Goal: Information Seeking & Learning: Check status

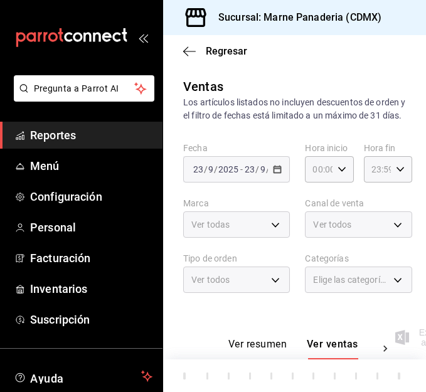
click at [61, 139] on span "Reportes" at bounding box center [91, 135] width 122 height 17
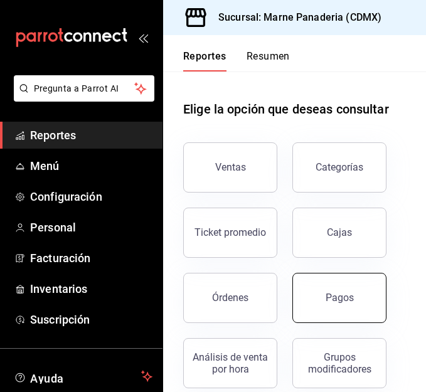
click at [320, 274] on div "Pagos" at bounding box center [331, 290] width 109 height 65
click at [312, 290] on button "Pagos" at bounding box center [339, 298] width 94 height 50
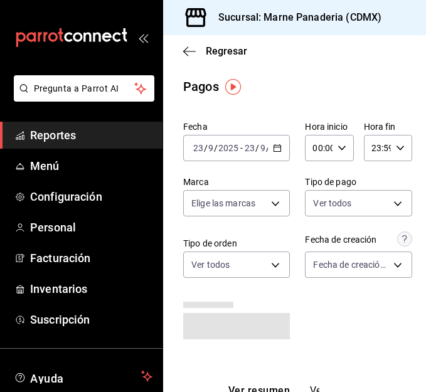
click at [92, 142] on span "Reportes" at bounding box center [91, 135] width 122 height 17
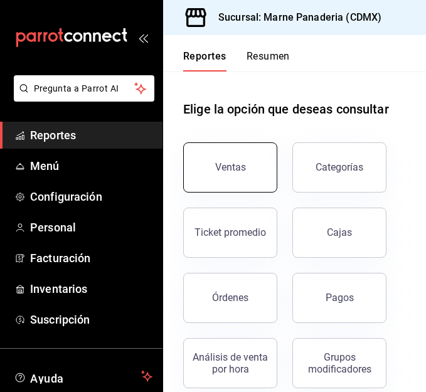
click at [245, 163] on button "Ventas" at bounding box center [230, 167] width 94 height 50
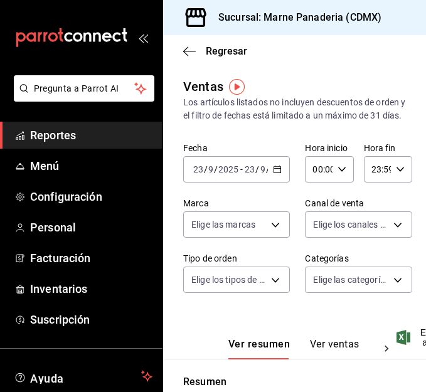
click at [273, 174] on icon "button" at bounding box center [277, 169] width 9 height 9
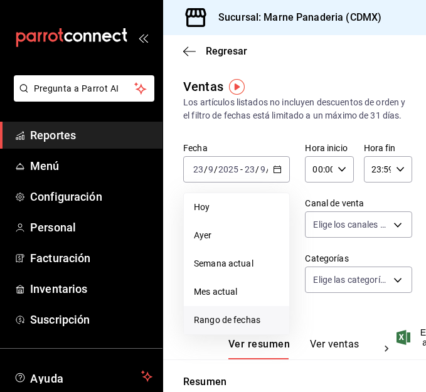
click at [245, 327] on span "Rango de fechas" at bounding box center [236, 319] width 85 height 13
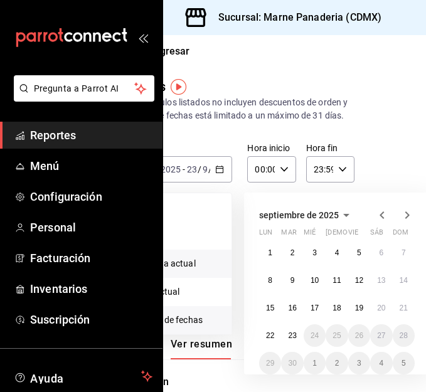
scroll to position [0, 58]
click at [268, 312] on abbr "15" at bounding box center [269, 307] width 8 height 9
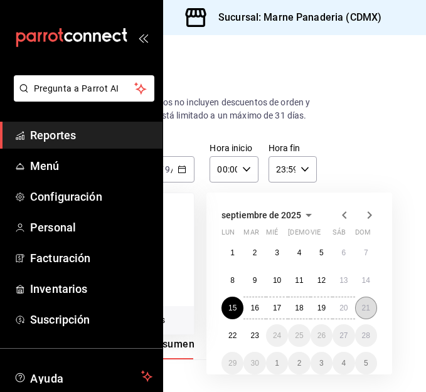
click at [361, 319] on button "21" at bounding box center [366, 308] width 22 height 23
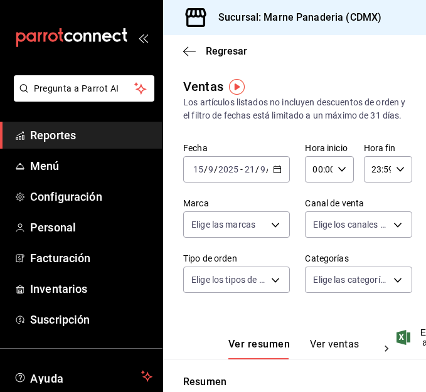
click at [274, 182] on div "[DATE] [DATE] - [DATE] [DATE]" at bounding box center [236, 169] width 107 height 26
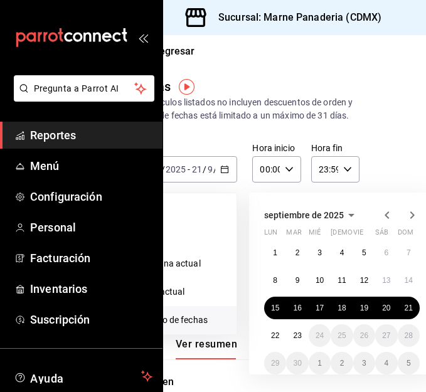
scroll to position [0, 54]
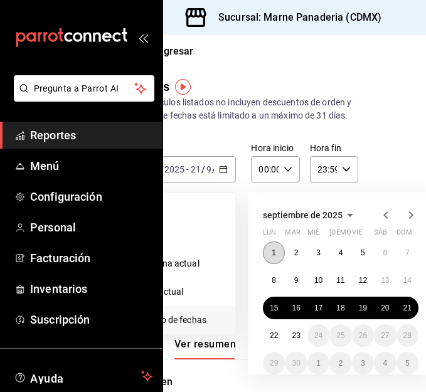
click at [278, 261] on button "1" at bounding box center [274, 252] width 22 height 23
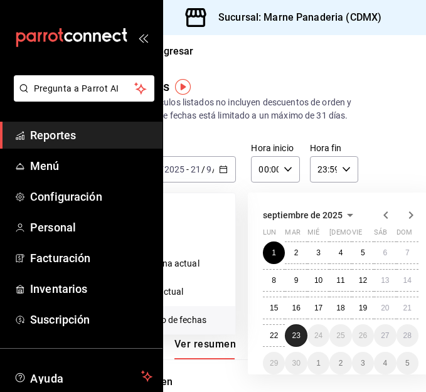
click at [295, 344] on button "23" at bounding box center [296, 335] width 22 height 23
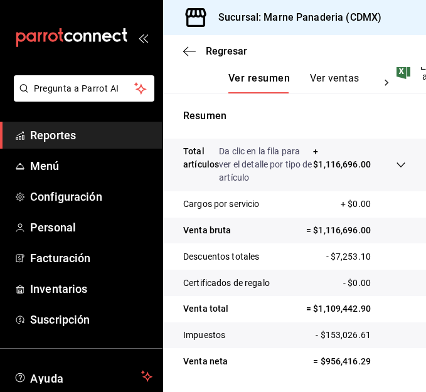
scroll to position [326, 0]
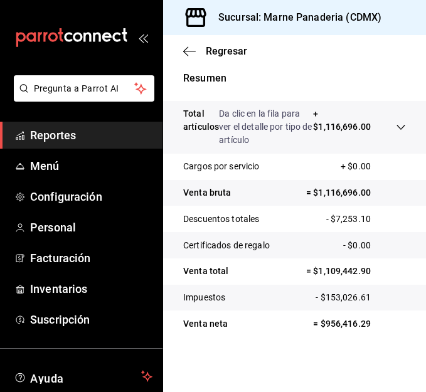
click at [211, 101] on tr "Total artículos Da clic en la fila para ver el detalle por tipo de artículo + $…" at bounding box center [294, 127] width 263 height 53
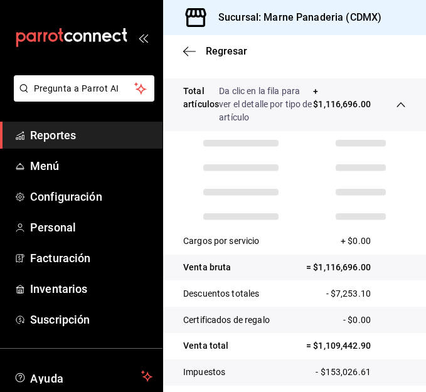
click at [396, 110] on icon at bounding box center [401, 105] width 10 height 10
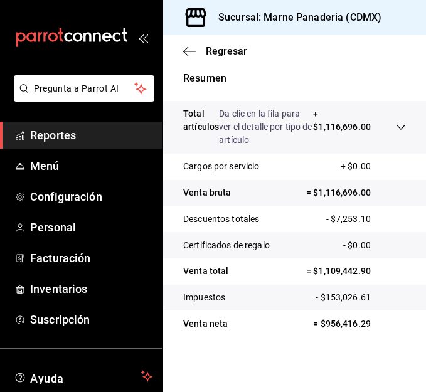
click at [261, 111] on p "Da clic en la fila para ver el detalle por tipo de artículo" at bounding box center [266, 126] width 94 height 39
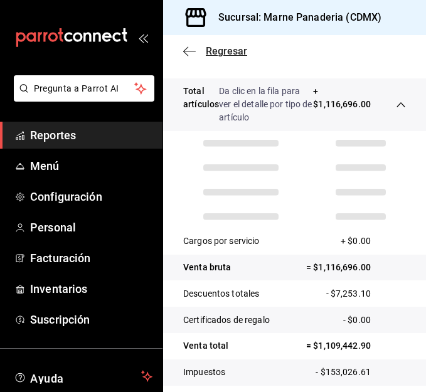
click at [187, 51] on icon "button" at bounding box center [189, 51] width 13 height 1
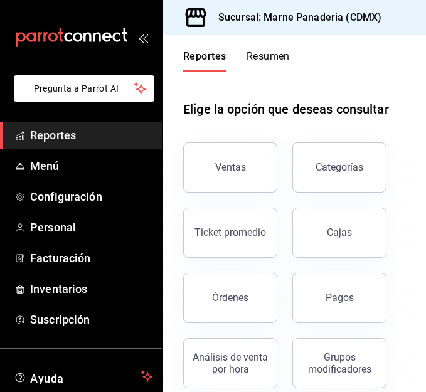
click at [9, 103] on link "Pregunta a Parrot AI" at bounding box center [81, 97] width 145 height 13
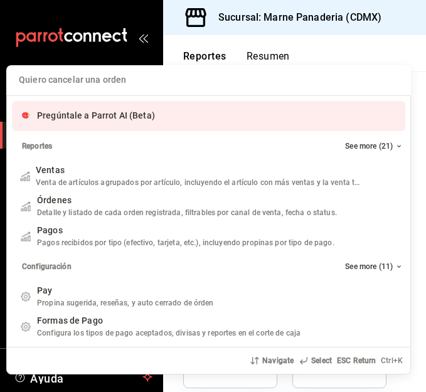
click at [145, 58] on div "Quiero cancelar una orden Pregúntale a Parrot AI (Beta) Reportes See more (21) …" at bounding box center [213, 196] width 426 height 392
